Goal: Transaction & Acquisition: Subscribe to service/newsletter

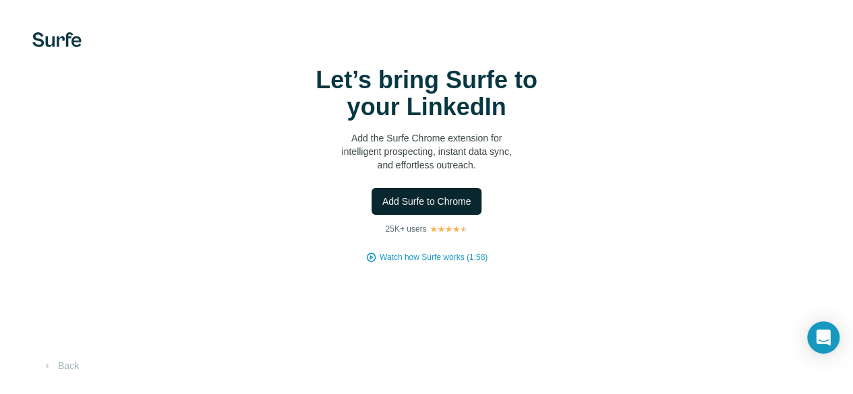
click at [382, 208] on span "Add Surfe to Chrome" at bounding box center [426, 201] width 89 height 13
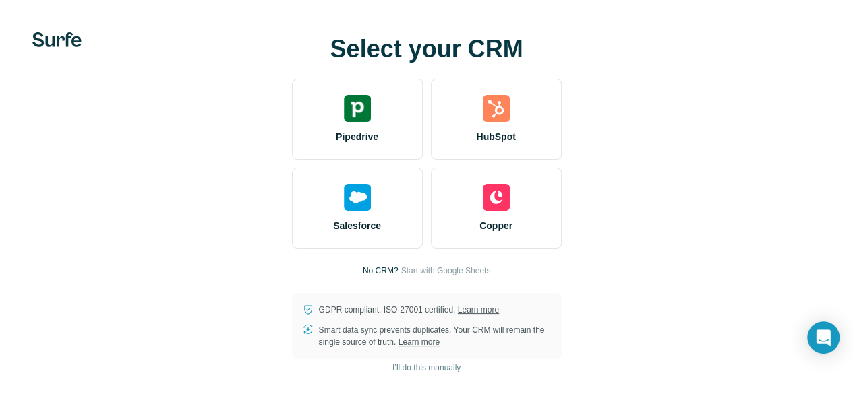
click at [27, 145] on div "Select your CRM Pipedrive HubSpot Salesforce Copper No CRM? Start with Google S…" at bounding box center [426, 197] width 853 height 394
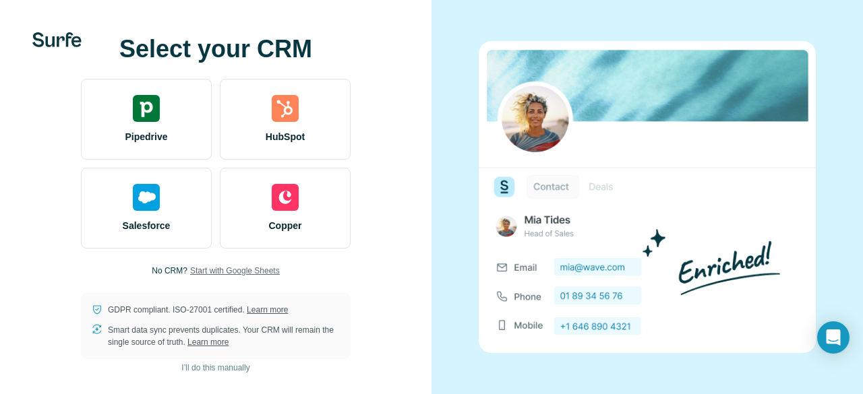
click at [196, 270] on span "Start with Google Sheets" at bounding box center [235, 271] width 90 height 12
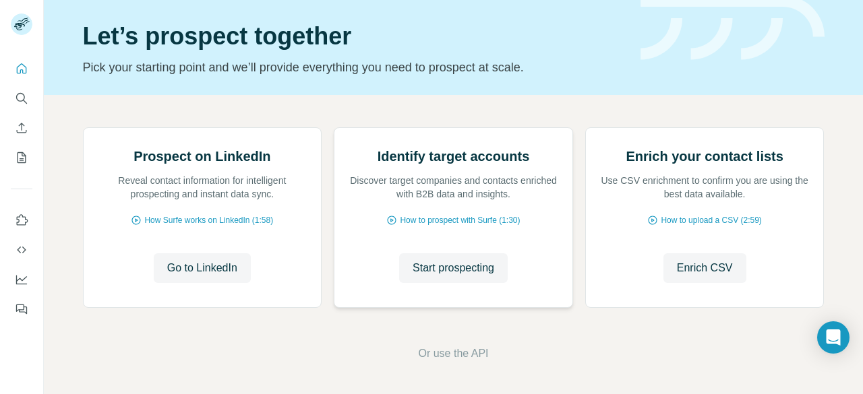
scroll to position [118, 0]
